Goal: Task Accomplishment & Management: Manage account settings

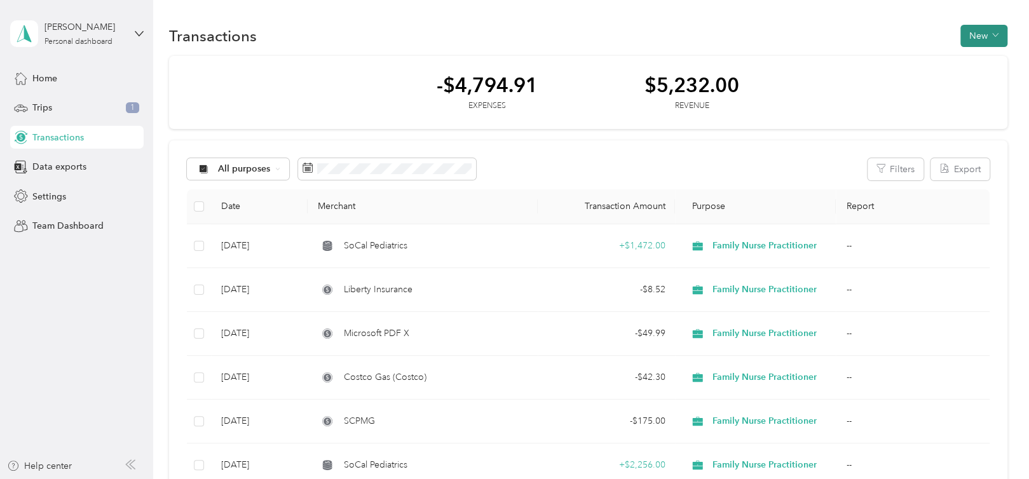
click at [992, 39] on span "button" at bounding box center [995, 36] width 6 height 11
click at [964, 59] on span "Expense" at bounding box center [977, 59] width 34 height 13
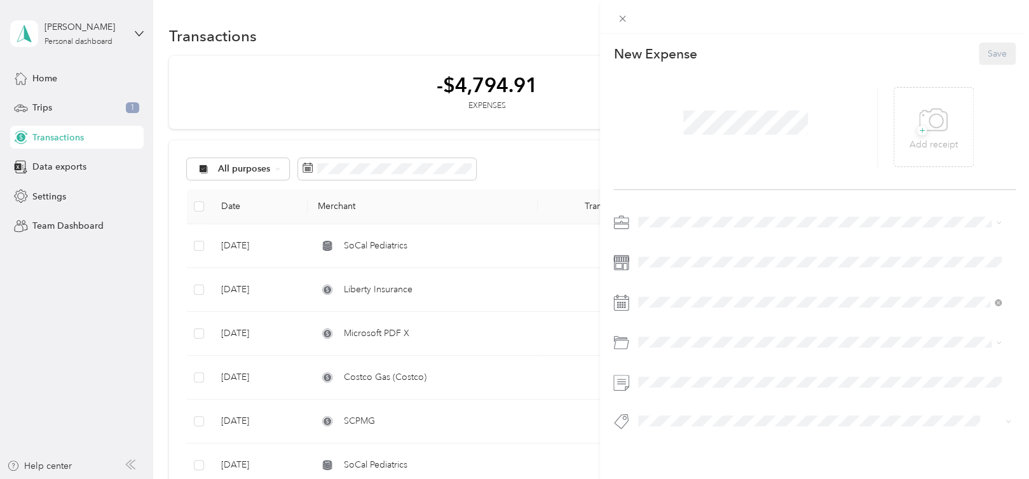
click at [689, 284] on span "Family Nurse Practitioner" at bounding box center [692, 287] width 99 height 11
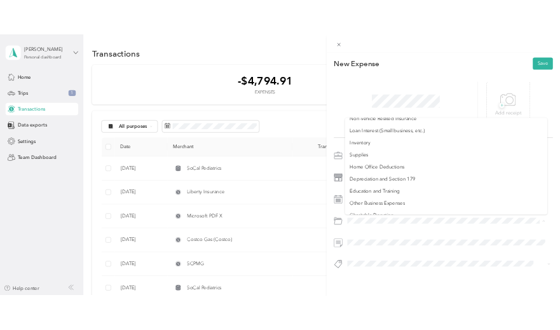
scroll to position [673, 0]
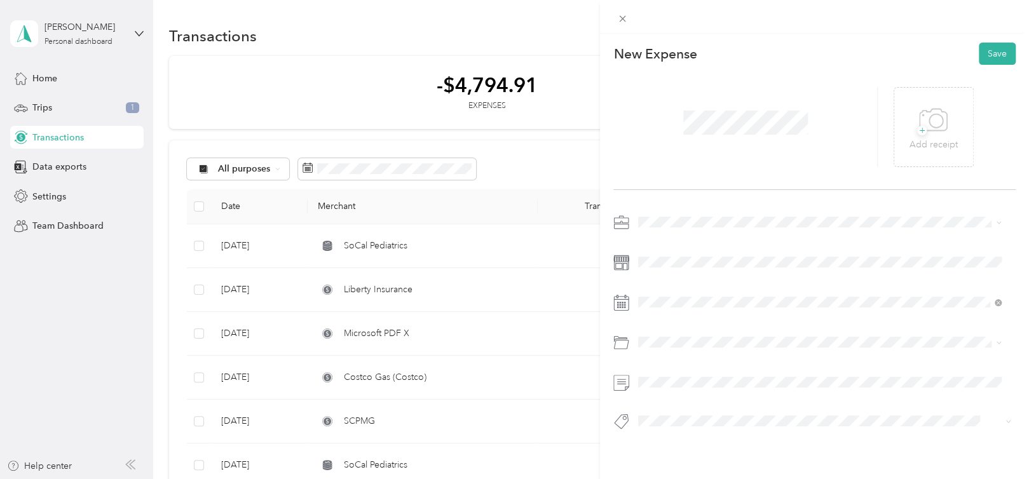
click at [731, 226] on span "Home Office Deductions" at bounding box center [693, 231] width 100 height 11
click at [812, 146] on div at bounding box center [745, 127] width 264 height 80
click at [800, 133] on span at bounding box center [745, 122] width 133 height 32
click at [790, 144] on div at bounding box center [745, 127] width 264 height 80
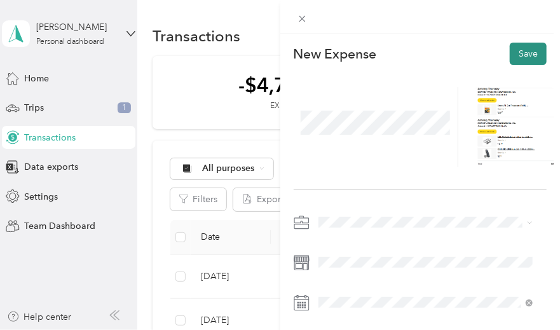
click at [527, 50] on button "Save" at bounding box center [528, 54] width 37 height 22
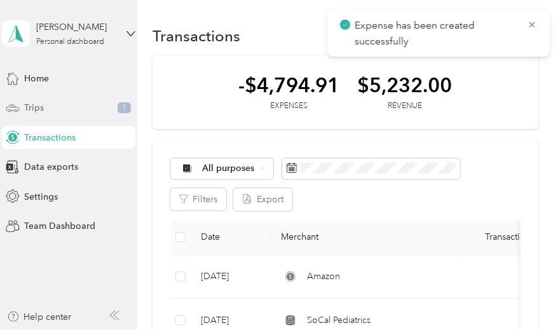
click at [32, 104] on span "Trips" at bounding box center [34, 107] width 20 height 13
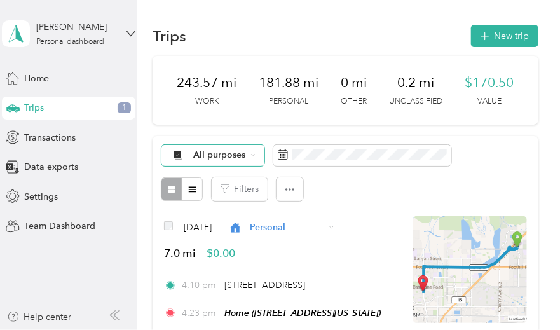
click at [247, 154] on div "All purposes" at bounding box center [212, 156] width 103 height 22
click at [246, 198] on span "Unclassified" at bounding box center [245, 200] width 104 height 13
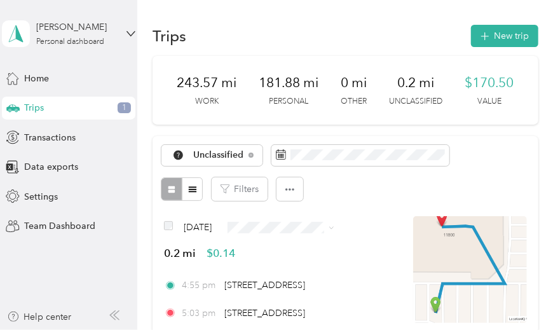
scroll to position [64, 0]
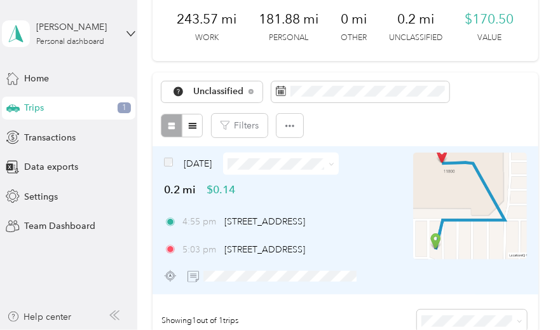
click at [282, 172] on span at bounding box center [281, 164] width 116 height 22
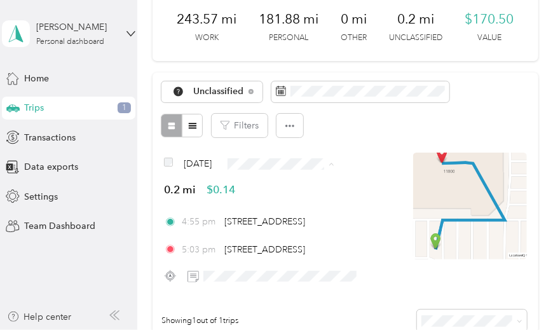
click at [313, 205] on span "Personal" at bounding box center [333, 209] width 104 height 13
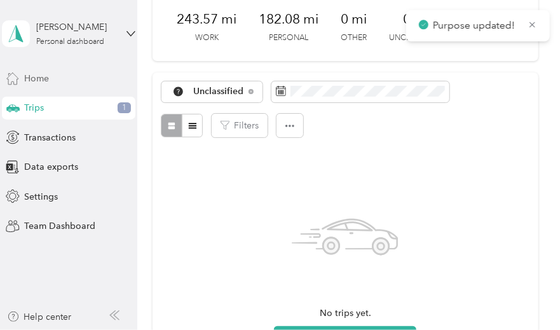
click at [96, 75] on div "Home" at bounding box center [68, 78] width 133 height 23
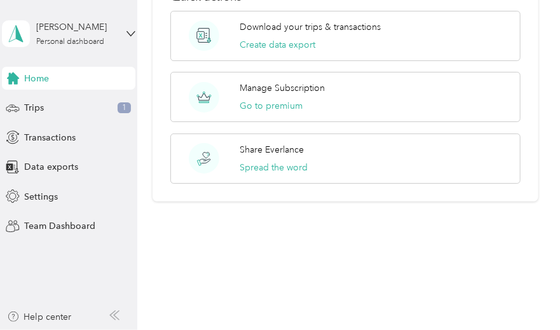
scroll to position [606, 0]
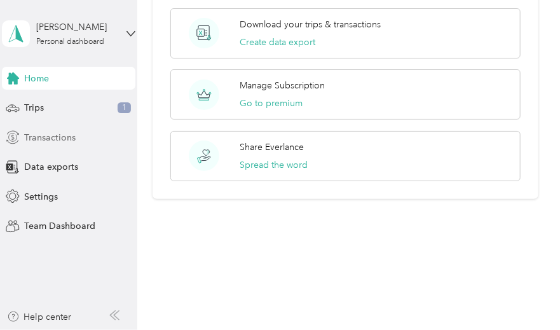
click at [46, 140] on span "Transactions" at bounding box center [49, 137] width 51 height 13
